Goal: Task Accomplishment & Management: Manage account settings

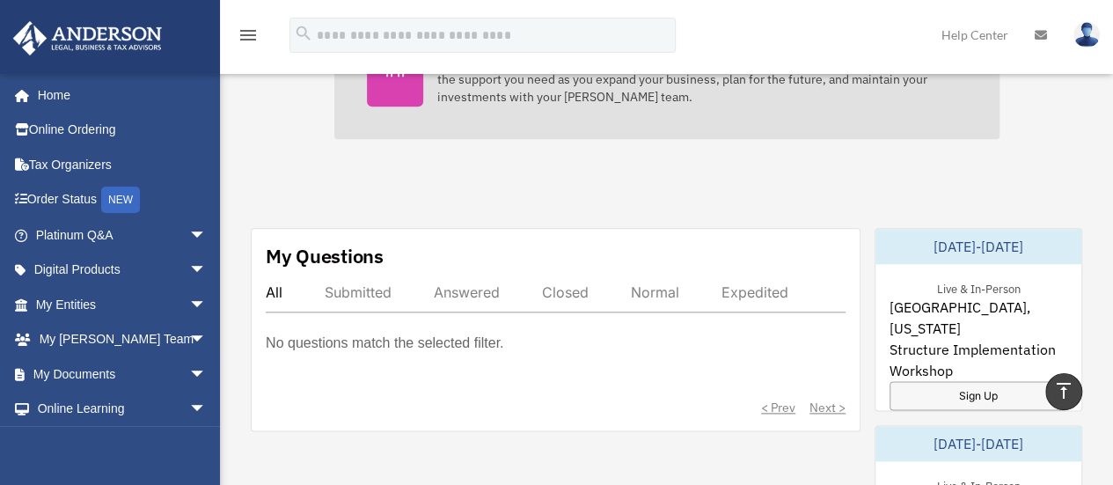
scroll to position [880, 0]
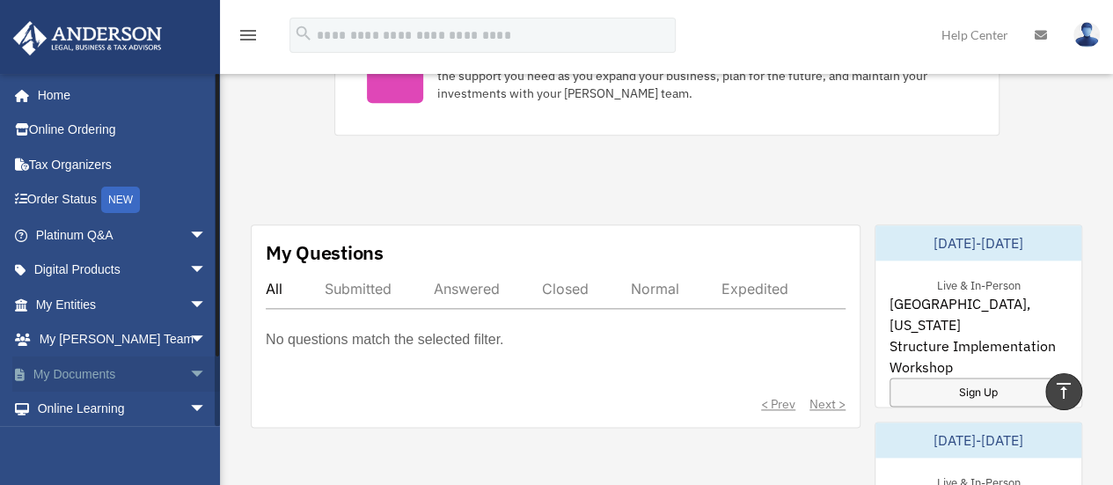
click at [113, 367] on link "My Documents arrow_drop_down" at bounding box center [122, 373] width 221 height 35
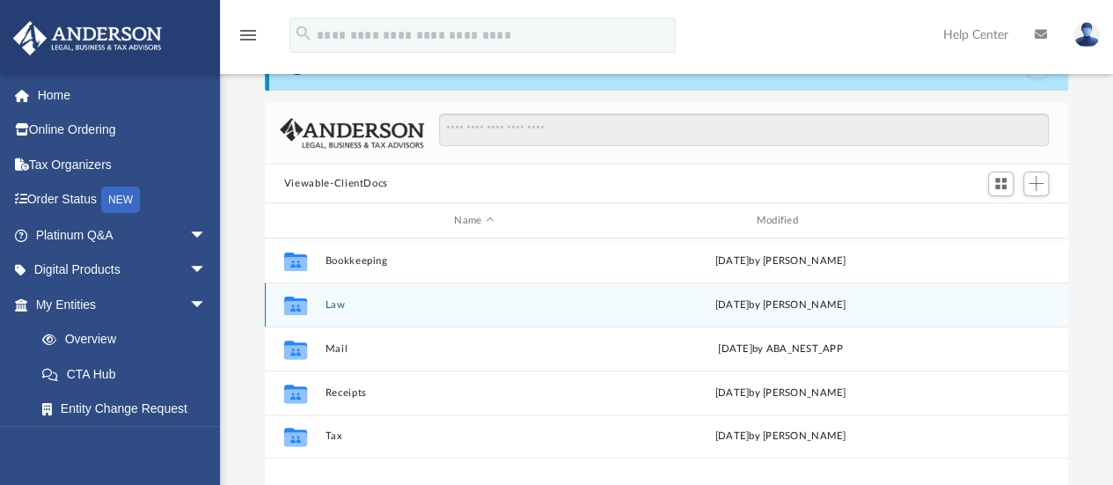
scroll to position [176, 0]
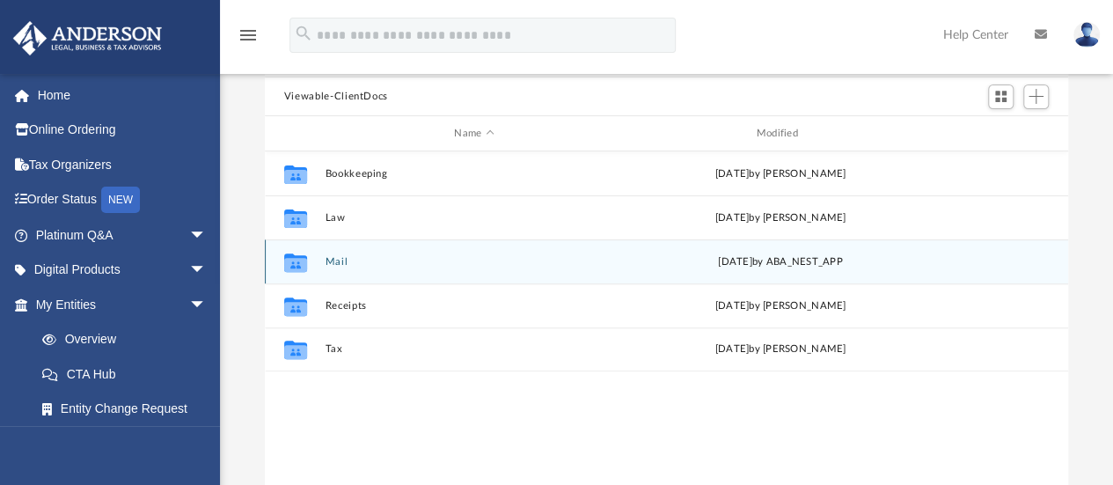
click at [750, 267] on div "[DATE] by ABA_NEST_APP" at bounding box center [780, 262] width 298 height 16
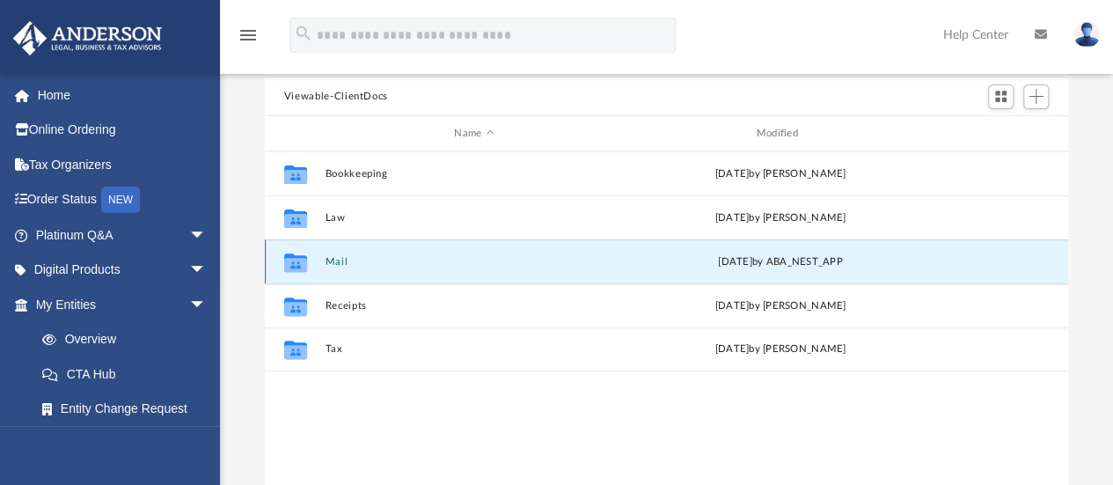
click at [739, 257] on span "[DATE]" at bounding box center [735, 262] width 34 height 10
click at [326, 256] on button "Mail" at bounding box center [474, 261] width 298 height 11
click at [332, 256] on button "Mail" at bounding box center [474, 261] width 298 height 11
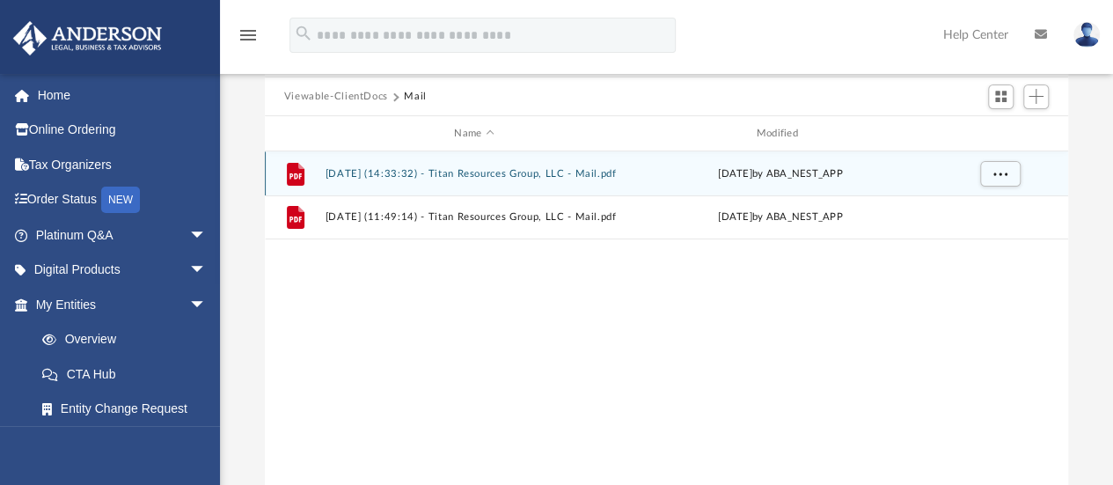
click at [503, 175] on button "[DATE] (14:33:32) - Titan Resources Group, LLC - Mail.pdf" at bounding box center [474, 173] width 298 height 11
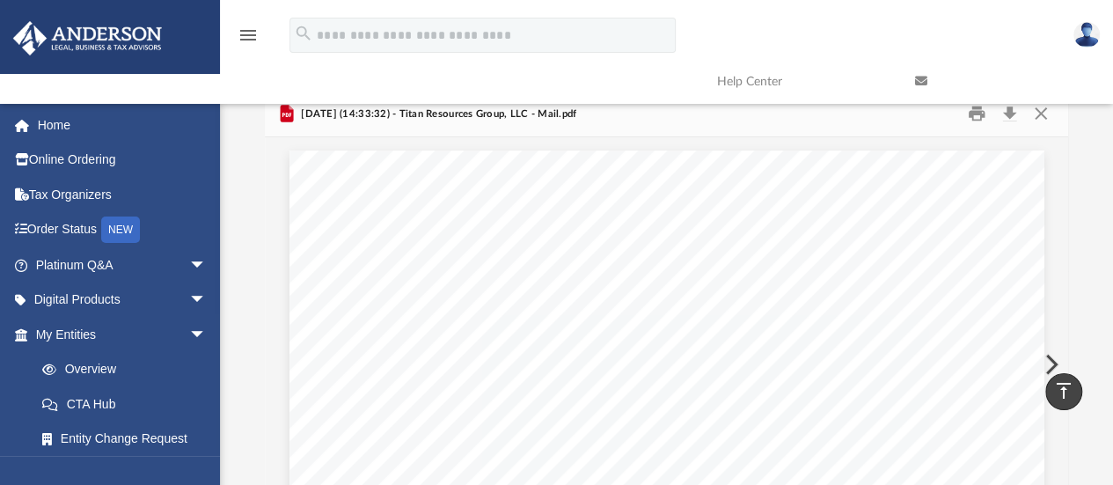
scroll to position [0, 0]
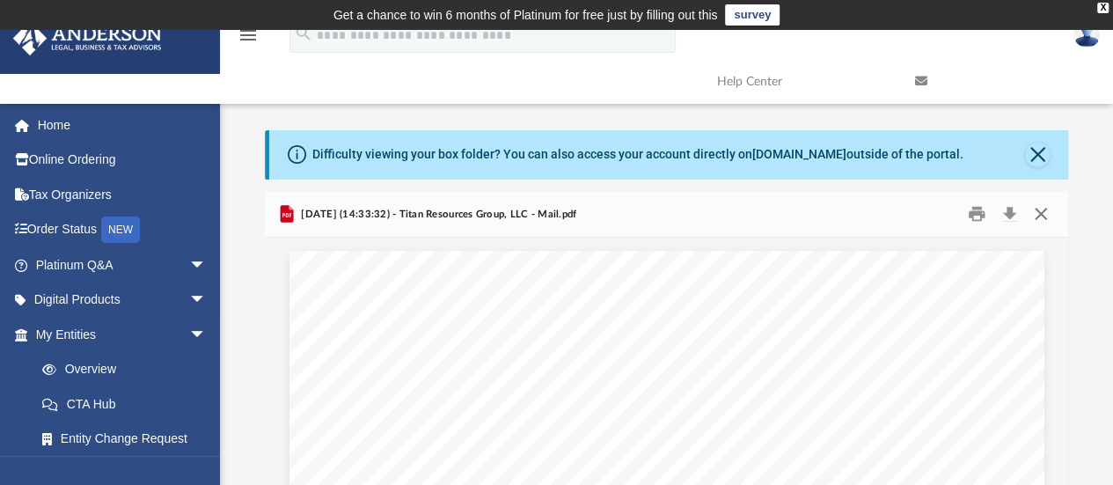
click at [1040, 208] on button "Close" at bounding box center [1041, 214] width 32 height 27
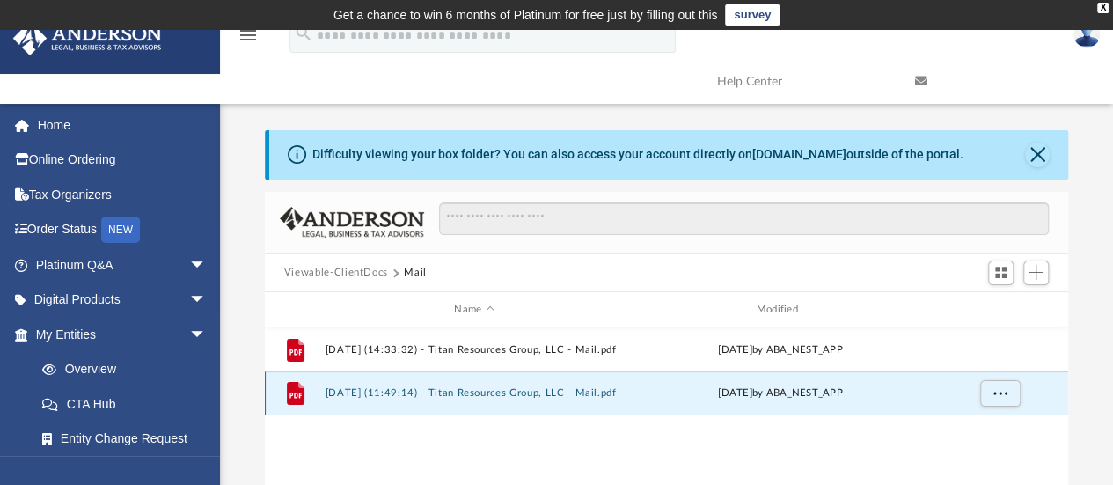
click at [596, 388] on button "[DATE] (11:49:14) - Titan Resources Group, LLC - Mail.pdf" at bounding box center [474, 393] width 298 height 11
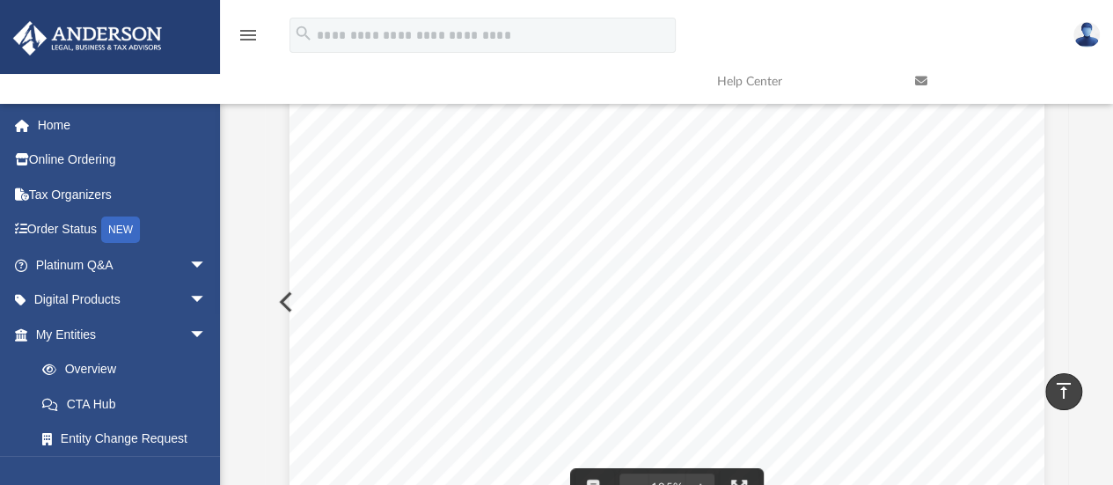
scroll to position [157, 0]
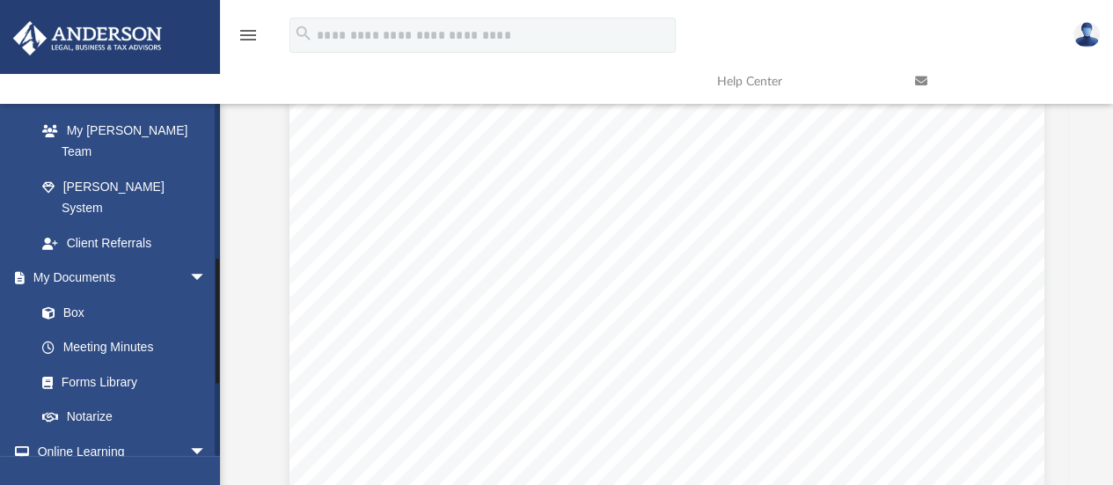
scroll to position [528, 0]
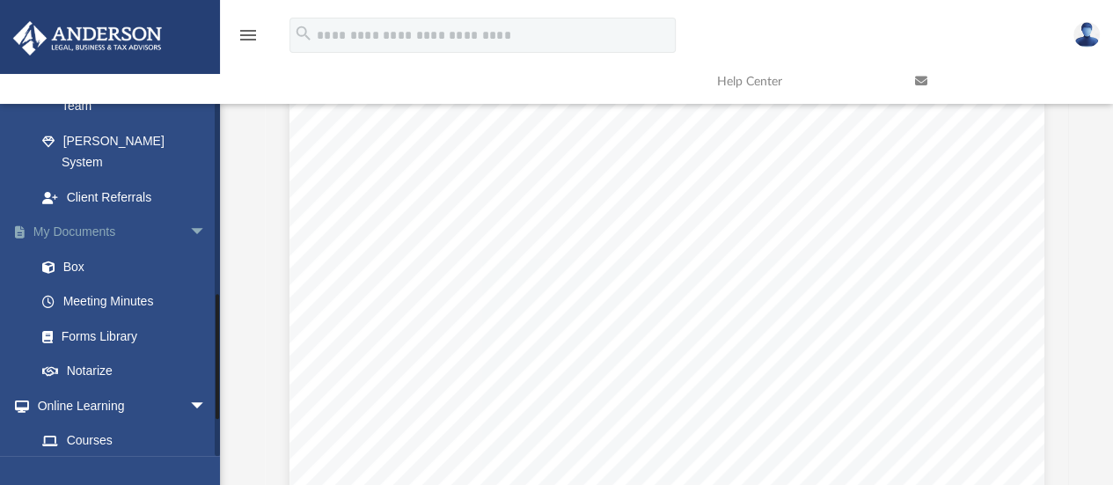
click at [103, 215] on link "My Documents arrow_drop_down" at bounding box center [122, 232] width 221 height 35
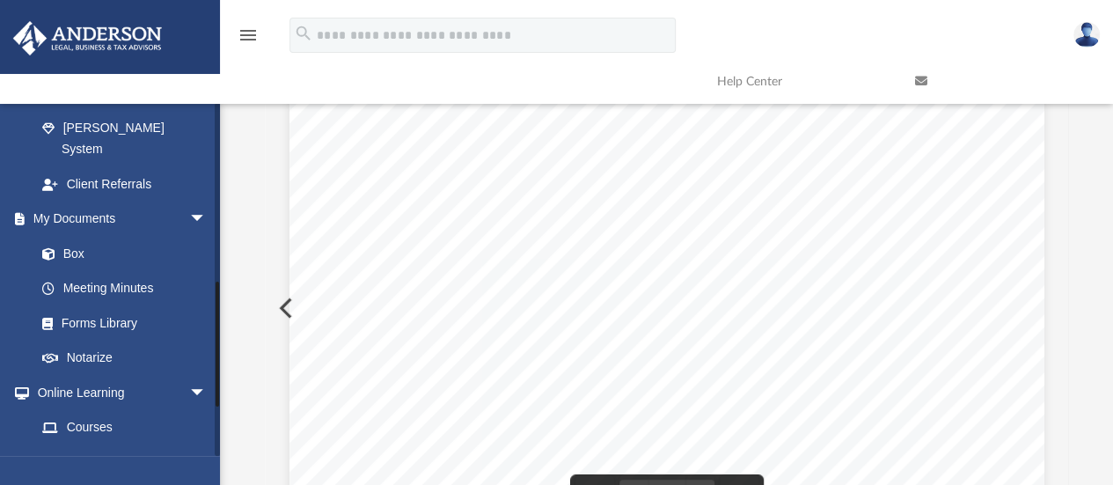
scroll to position [453, 0]
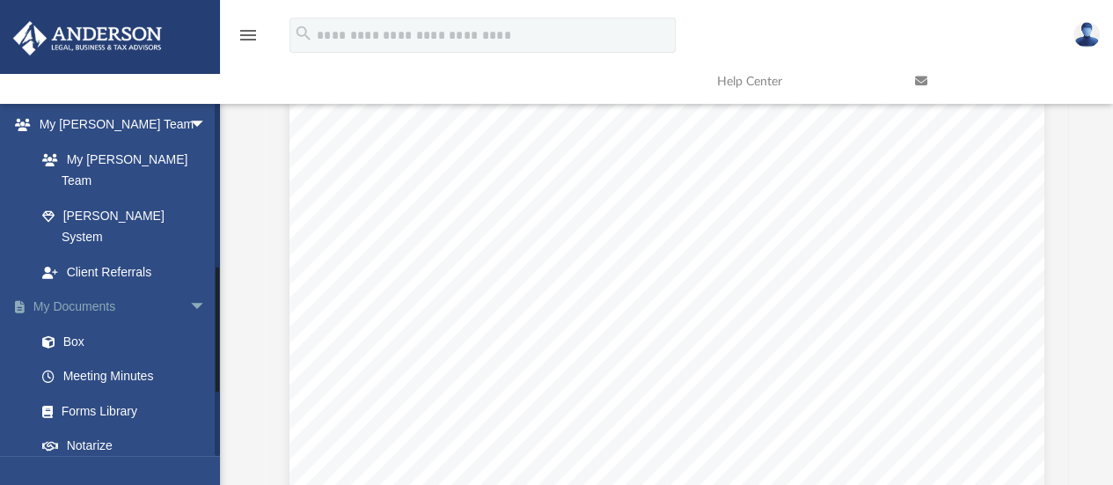
click at [95, 290] on link "My Documents arrow_drop_down" at bounding box center [122, 307] width 221 height 35
click at [81, 324] on link "Box" at bounding box center [129, 341] width 209 height 35
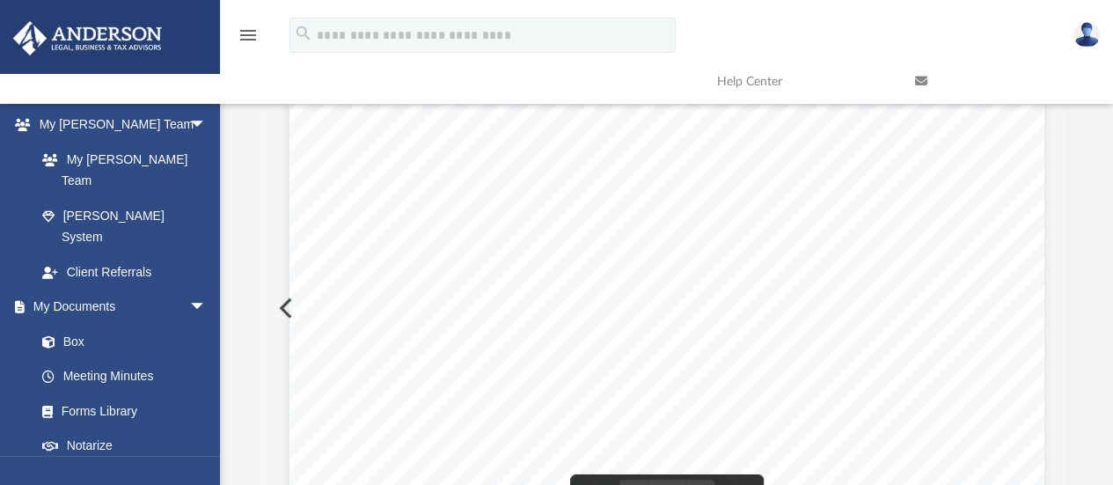
click at [277, 300] on button "Preview" at bounding box center [284, 307] width 39 height 49
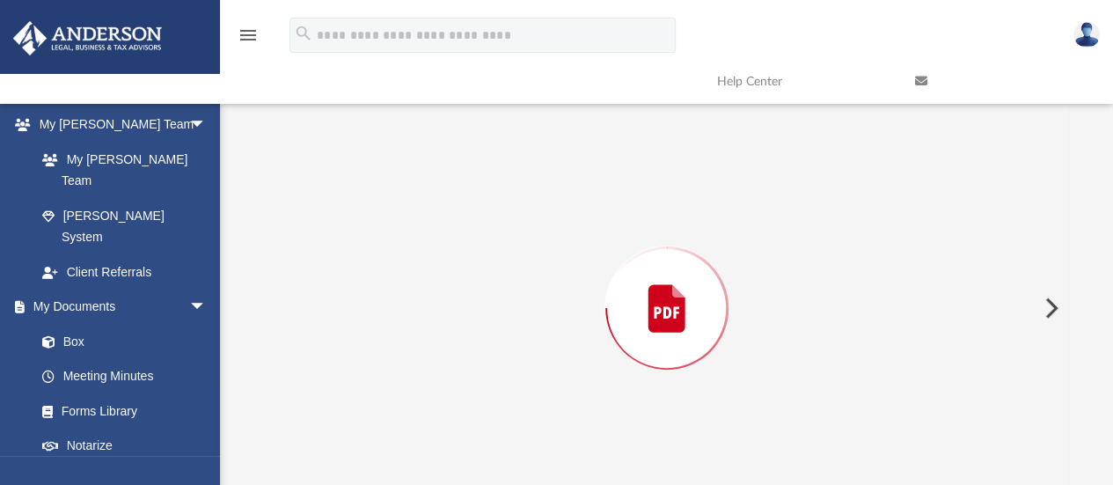
scroll to position [207, 0]
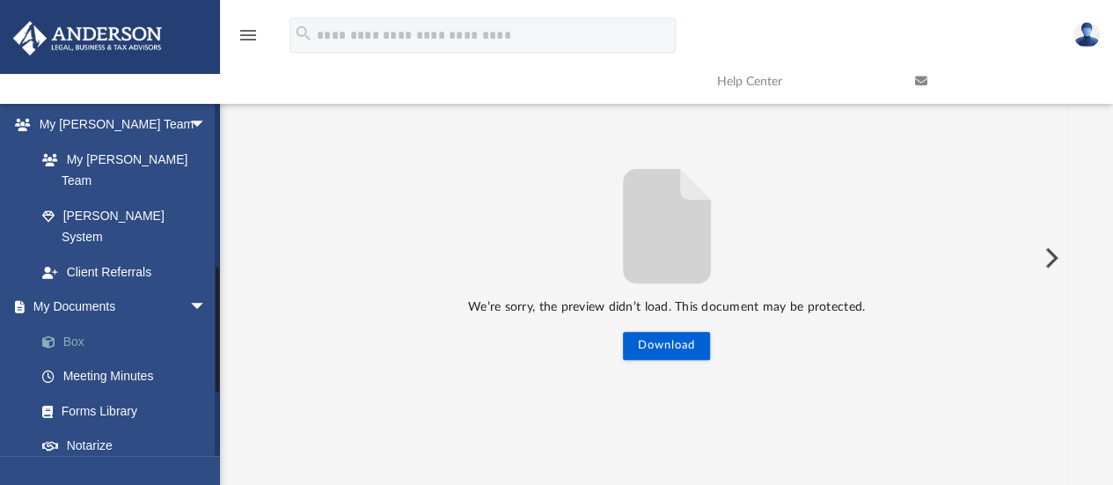
click at [76, 324] on link "Box" at bounding box center [129, 341] width 209 height 35
click at [73, 290] on link "My Documents arrow_drop_down" at bounding box center [122, 307] width 221 height 35
click at [189, 290] on span "arrow_drop_down" at bounding box center [206, 308] width 35 height 36
click at [77, 290] on link "My Documents arrow_drop_up" at bounding box center [122, 307] width 221 height 35
click at [62, 290] on link "My Documents arrow_drop_up" at bounding box center [122, 307] width 221 height 35
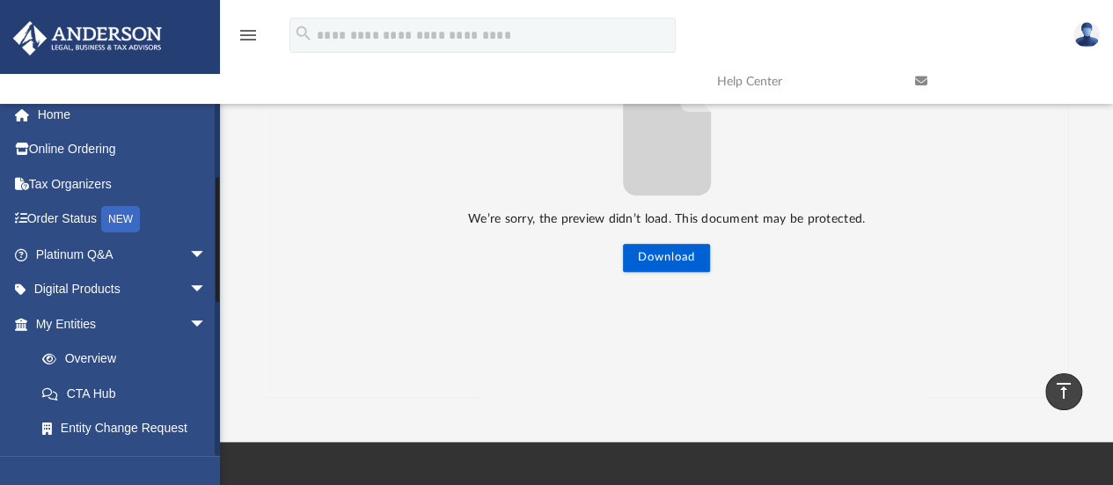
scroll to position [0, 0]
